Goal: Information Seeking & Learning: Understand process/instructions

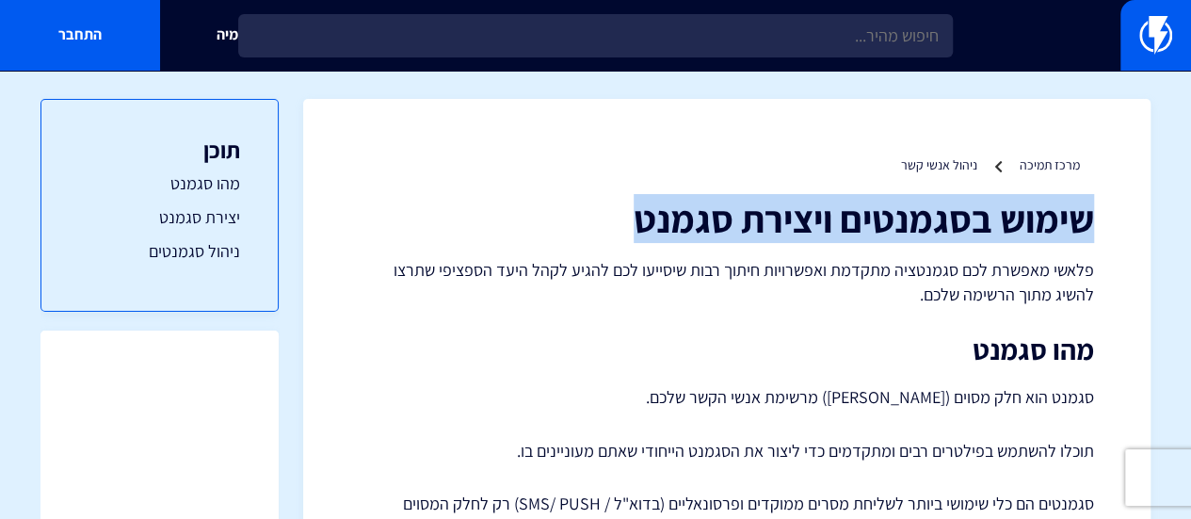
drag, startPoint x: 625, startPoint y: 219, endPoint x: 1085, endPoint y: 231, distance: 459.8
click at [989, 231] on h1 "שימוש בסגמנטים ויצירת סגמנט" at bounding box center [727, 218] width 735 height 41
copy h1 "שימוש בסגמנטים ויצירת סגמנט"
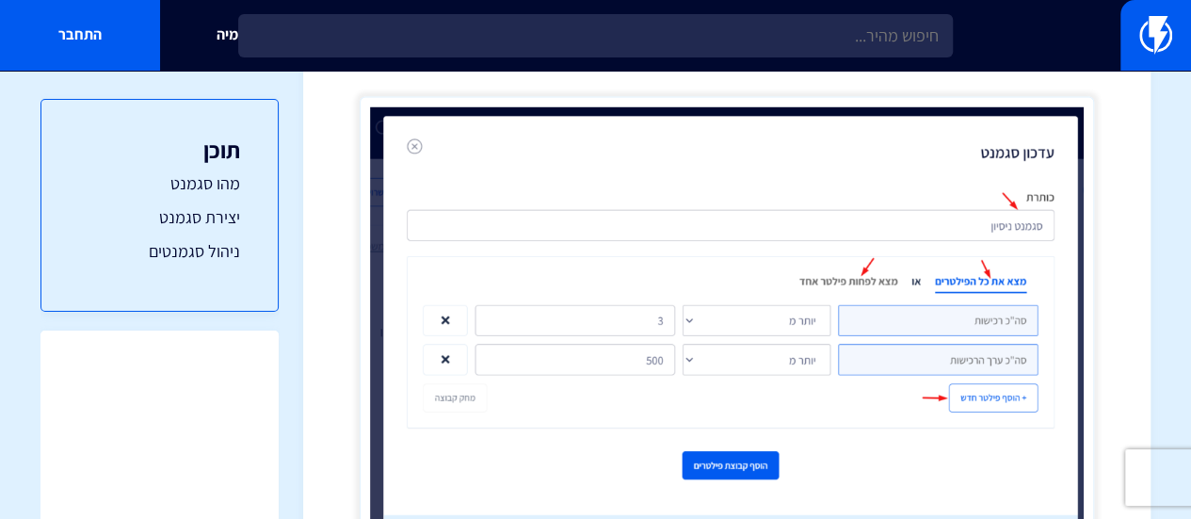
scroll to position [1816, 0]
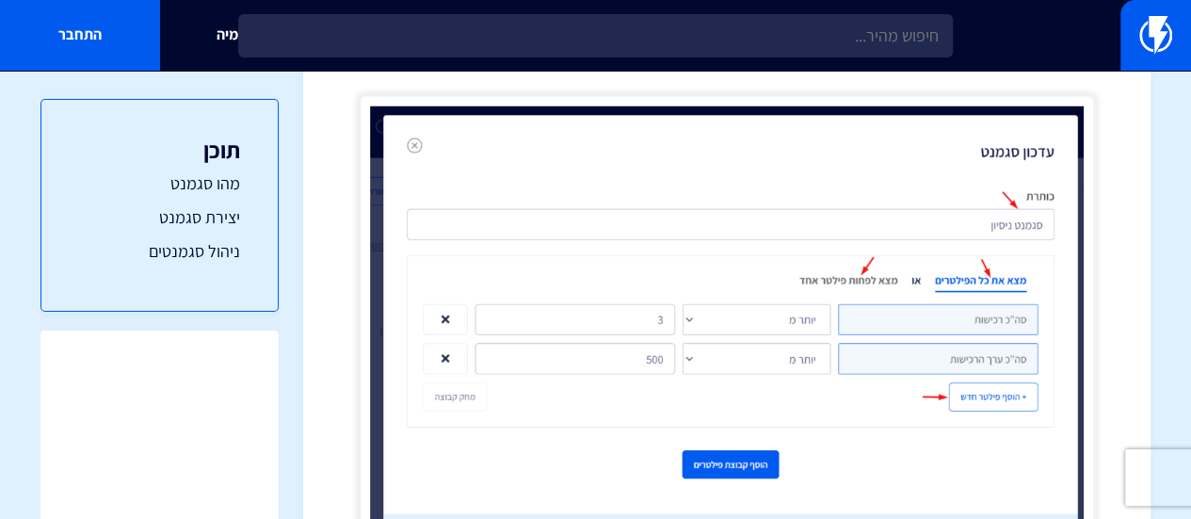
click at [785, 325] on img at bounding box center [727, 339] width 735 height 487
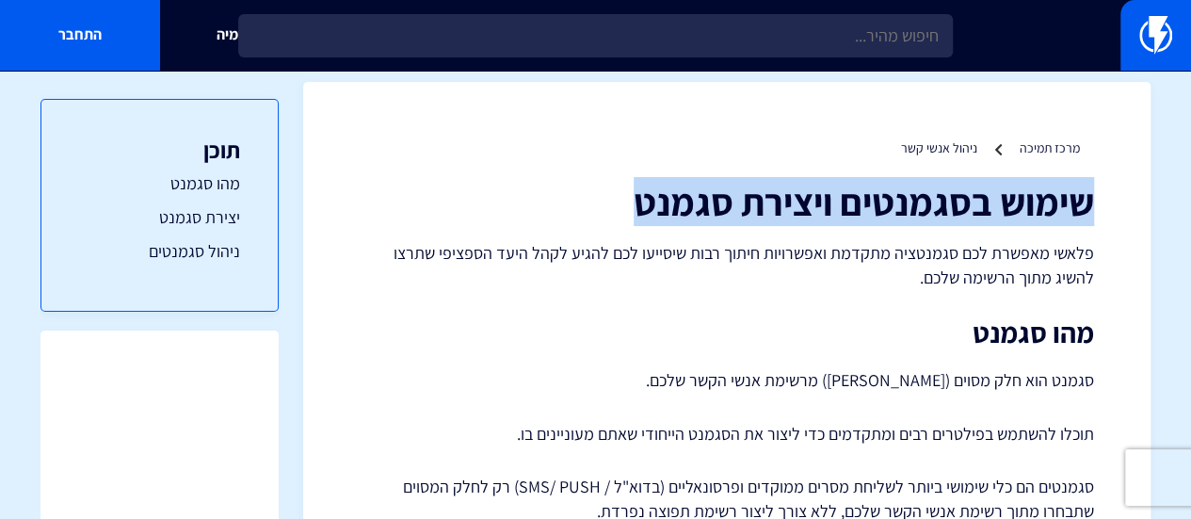
scroll to position [14, 0]
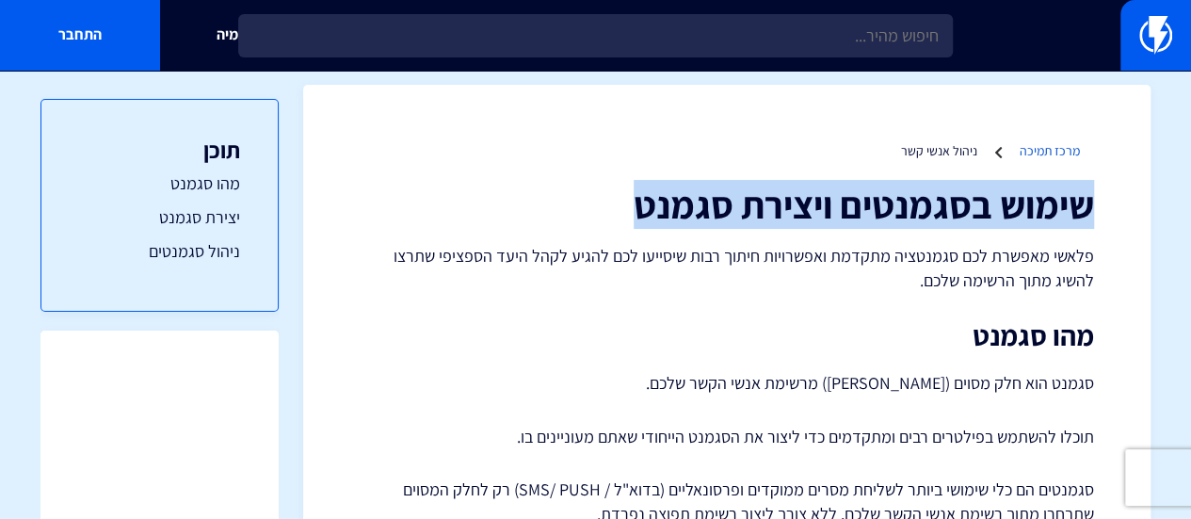
click at [989, 151] on link "מרכז תמיכה" at bounding box center [1050, 150] width 60 height 17
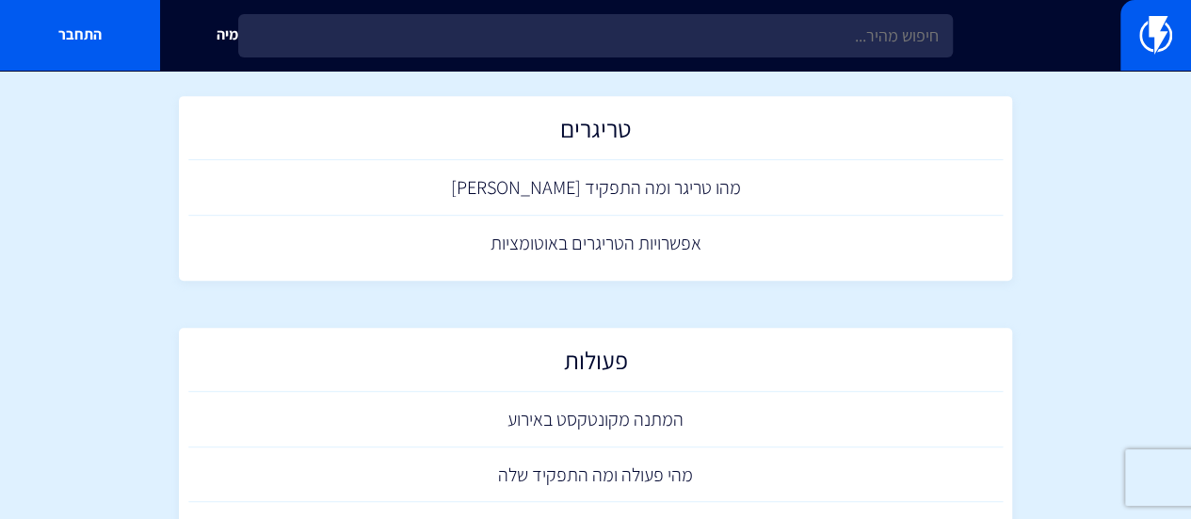
scroll to position [362, 0]
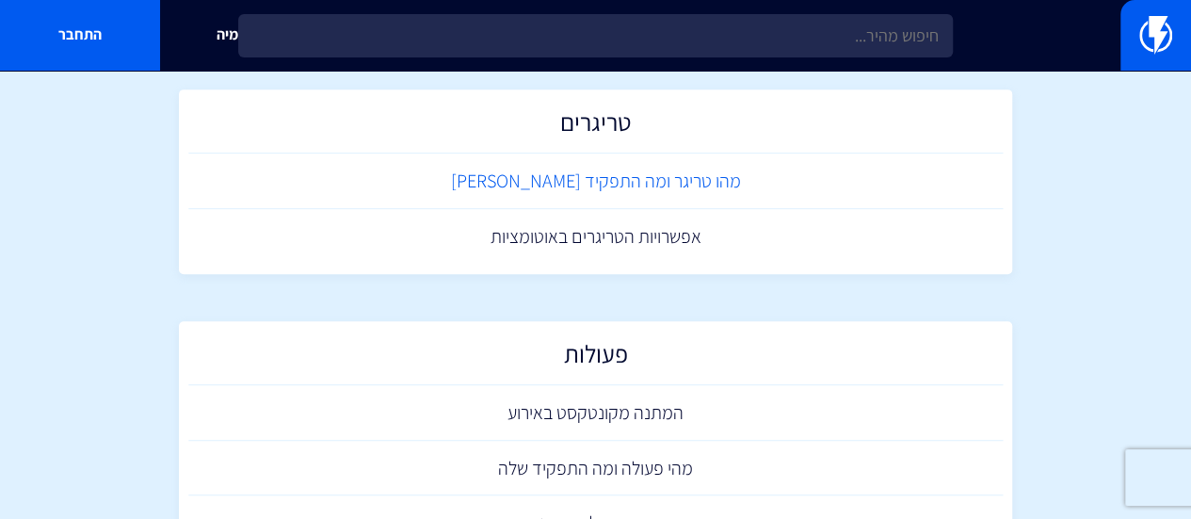
click at [663, 185] on link "מהו טריגר ומה התפקיד שלו" at bounding box center [596, 182] width 816 height 56
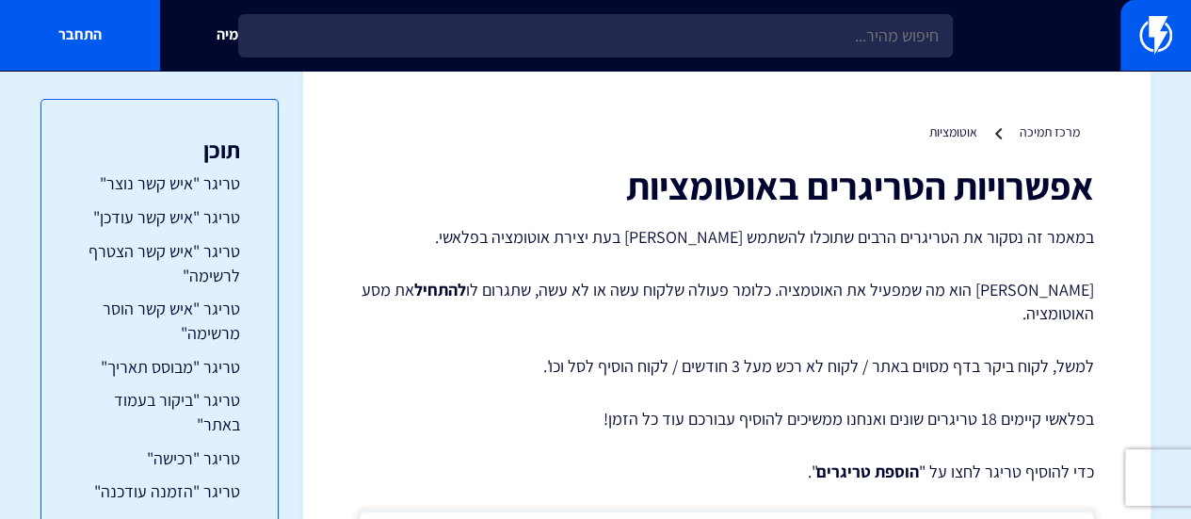
scroll to position [31, 0]
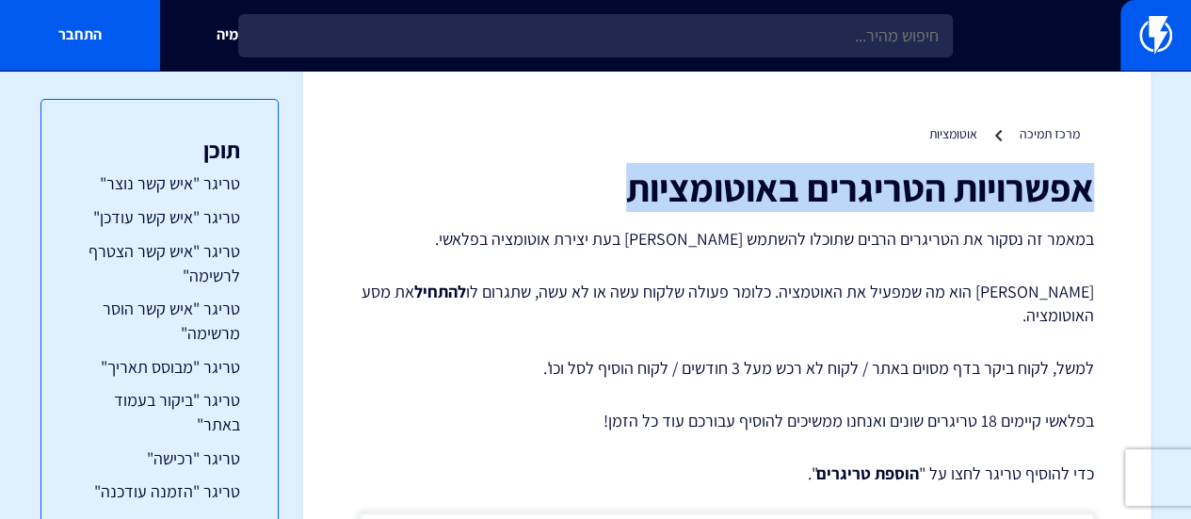
drag, startPoint x: 612, startPoint y: 189, endPoint x: 1133, endPoint y: 198, distance: 520.9
copy h1 "אפשרויות הטריגרים באוטומציות"
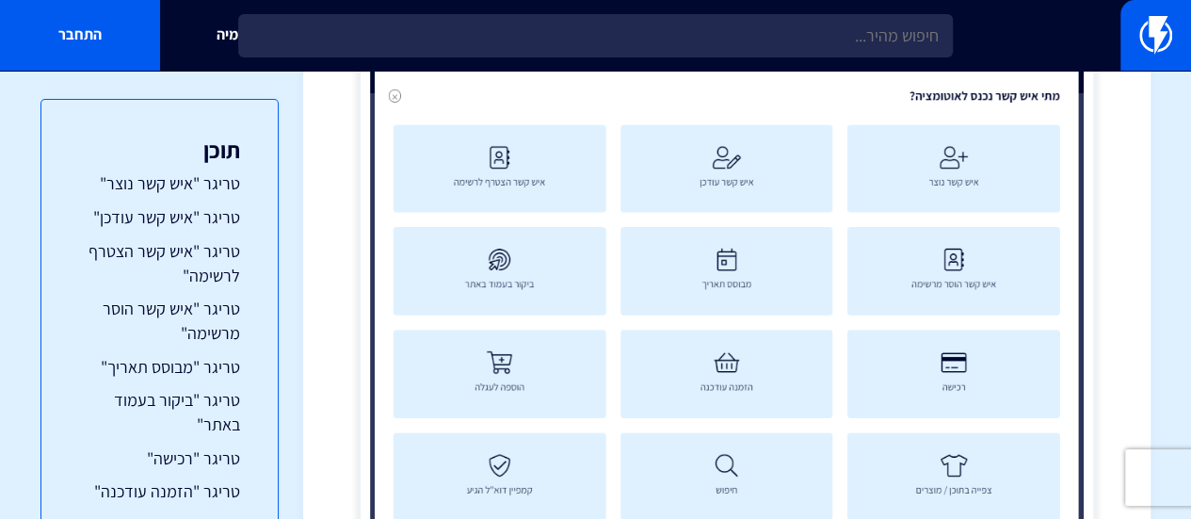
scroll to position [890, 0]
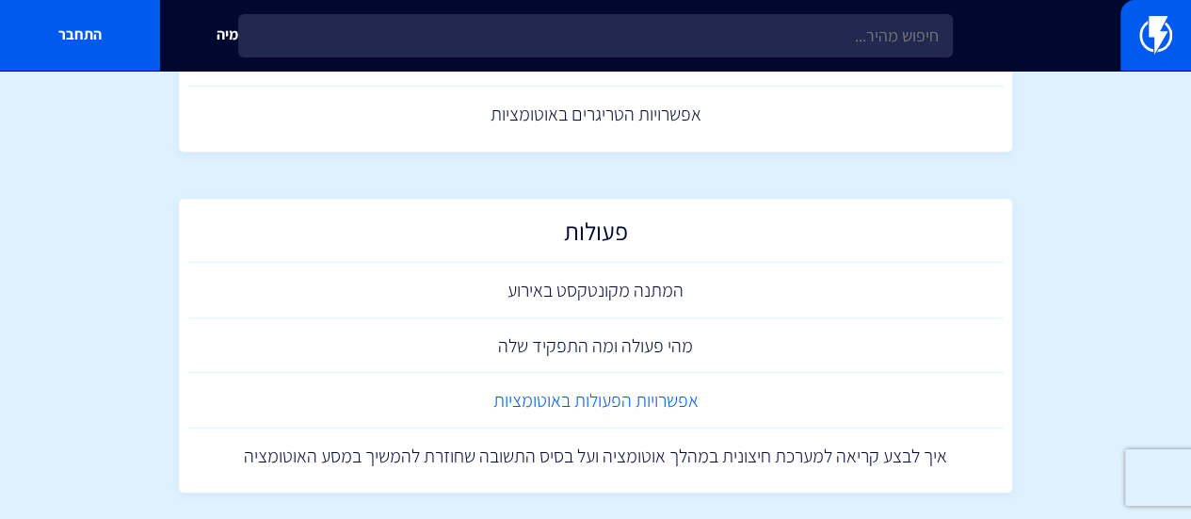
click at [542, 402] on link "אפשרויות הפעולות באוטומציות" at bounding box center [596, 401] width 816 height 56
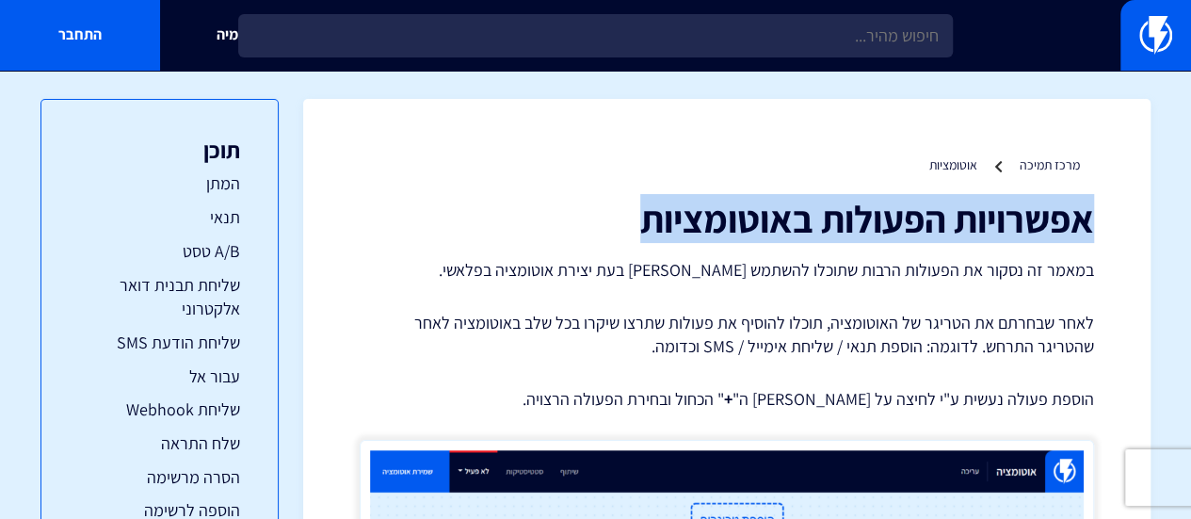
drag, startPoint x: 597, startPoint y: 211, endPoint x: 1086, endPoint y: 210, distance: 488.8
click at [1086, 210] on h1 "אפשרויות הפעולות באוטומציות" at bounding box center [727, 218] width 735 height 41
copy h1 "אפשרויות הפעולות באוטומציות"
click at [567, 227] on h1 "אפשרויות הפעולות באוטומציות" at bounding box center [727, 218] width 735 height 41
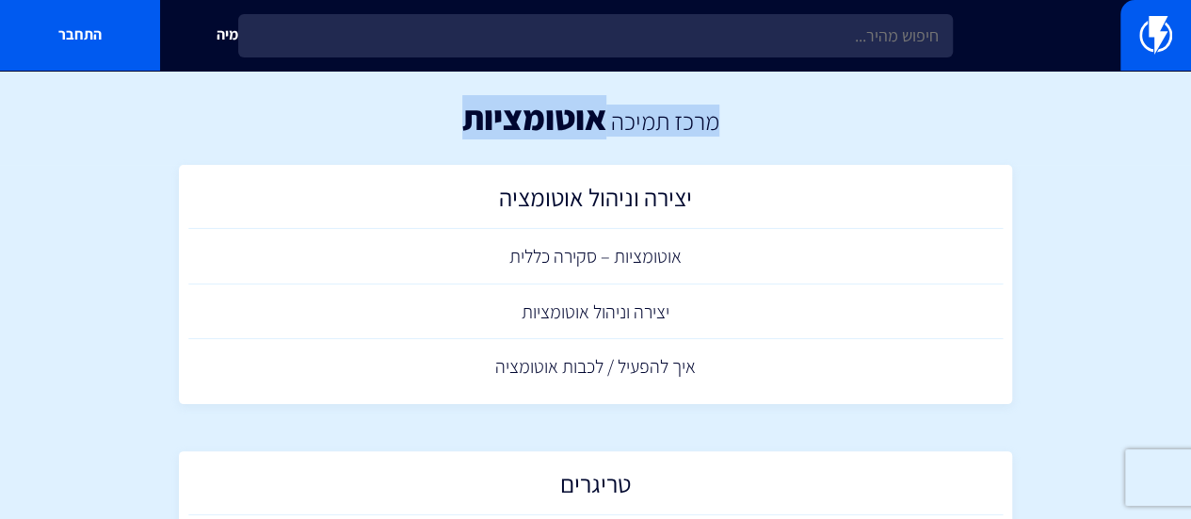
drag, startPoint x: 439, startPoint y: 113, endPoint x: 733, endPoint y: 128, distance: 294.2
click at [733, 128] on div "מרכז תמיכה אוטומציות" at bounding box center [595, 118] width 1191 height 94
copy div "מרכז תמיכה אוטומציות"
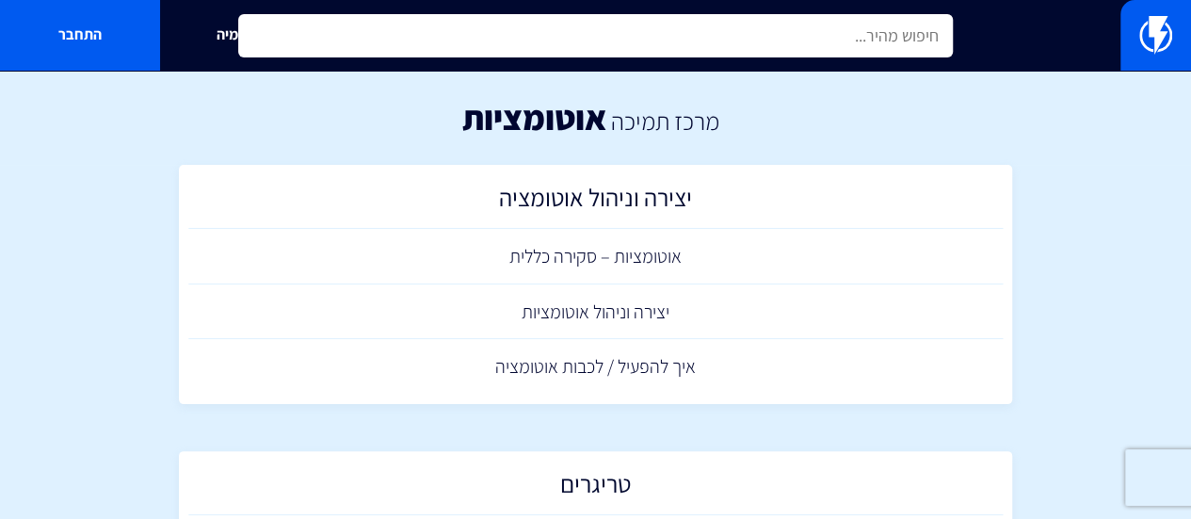
click at [554, 40] on input "text" at bounding box center [595, 35] width 715 height 43
type input "ם"
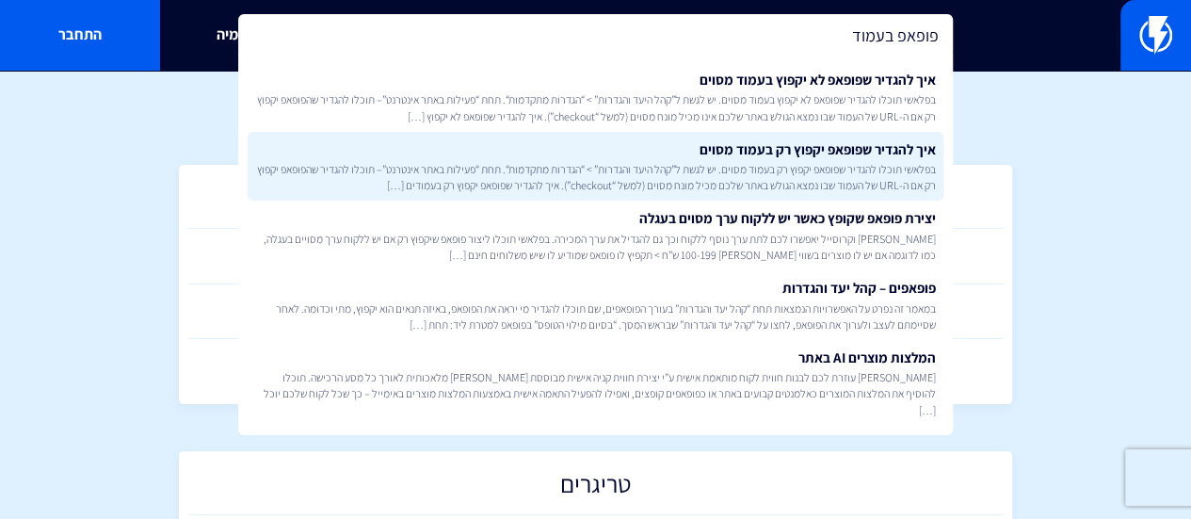
type input "פופאפ בעמוד"
click at [764, 142] on link "איך להגדיר שפופאפ יקפוץ רק בעמוד מסוים בפלאשי תוכלו להגדיר שפופאפ יקפוץ רק בעמו…" at bounding box center [596, 167] width 696 height 70
